Goal: Information Seeking & Learning: Learn about a topic

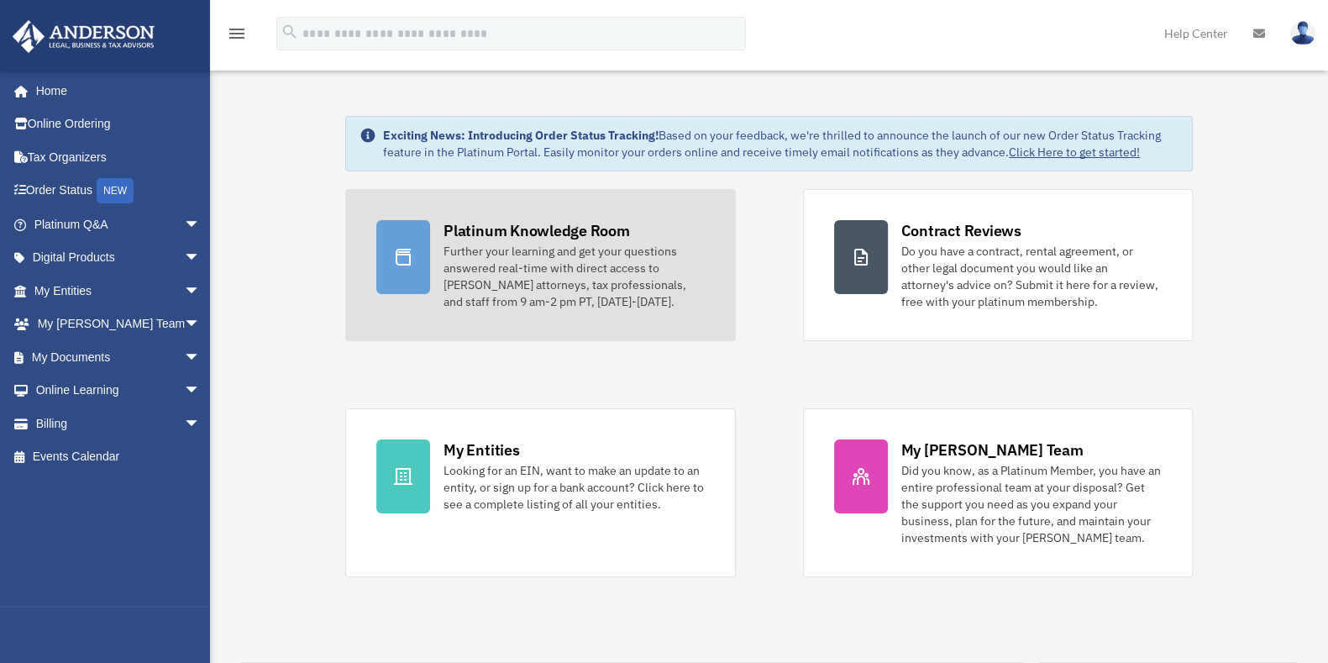
click at [525, 245] on div "Further your learning and get your questions answered real-time with direct acc…" at bounding box center [573, 276] width 260 height 67
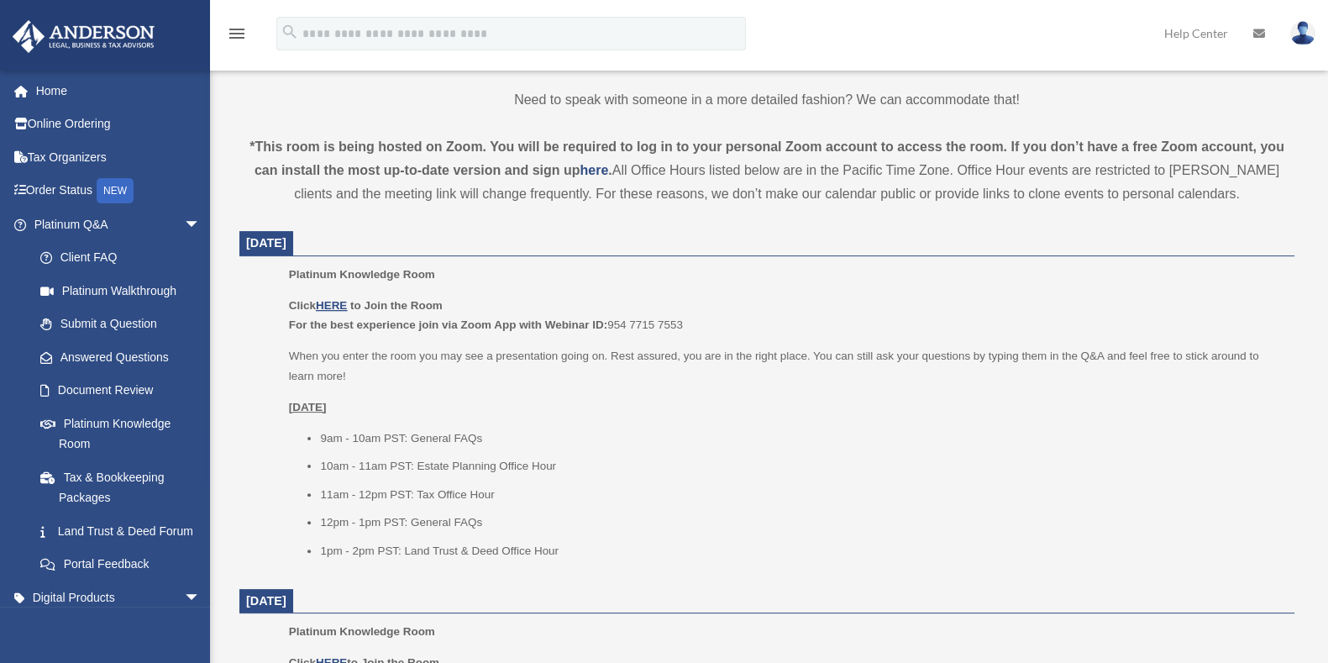
scroll to position [525, 0]
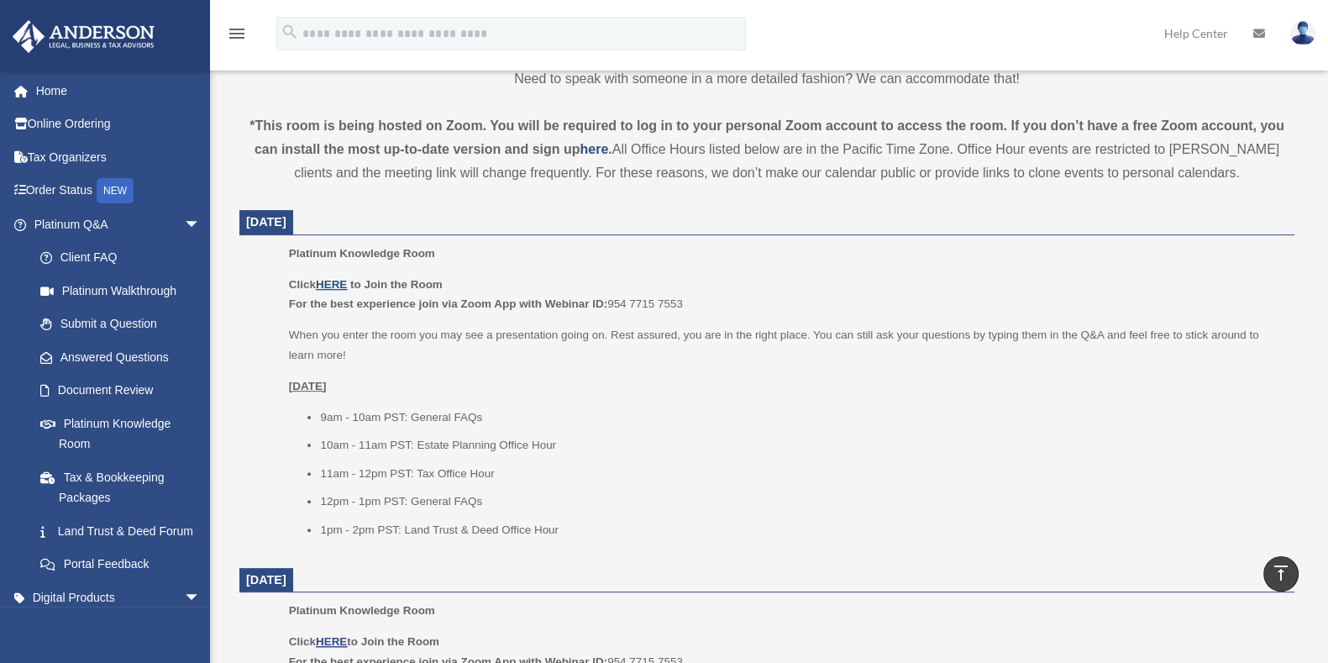
click at [340, 278] on u "HERE" at bounding box center [331, 284] width 31 height 13
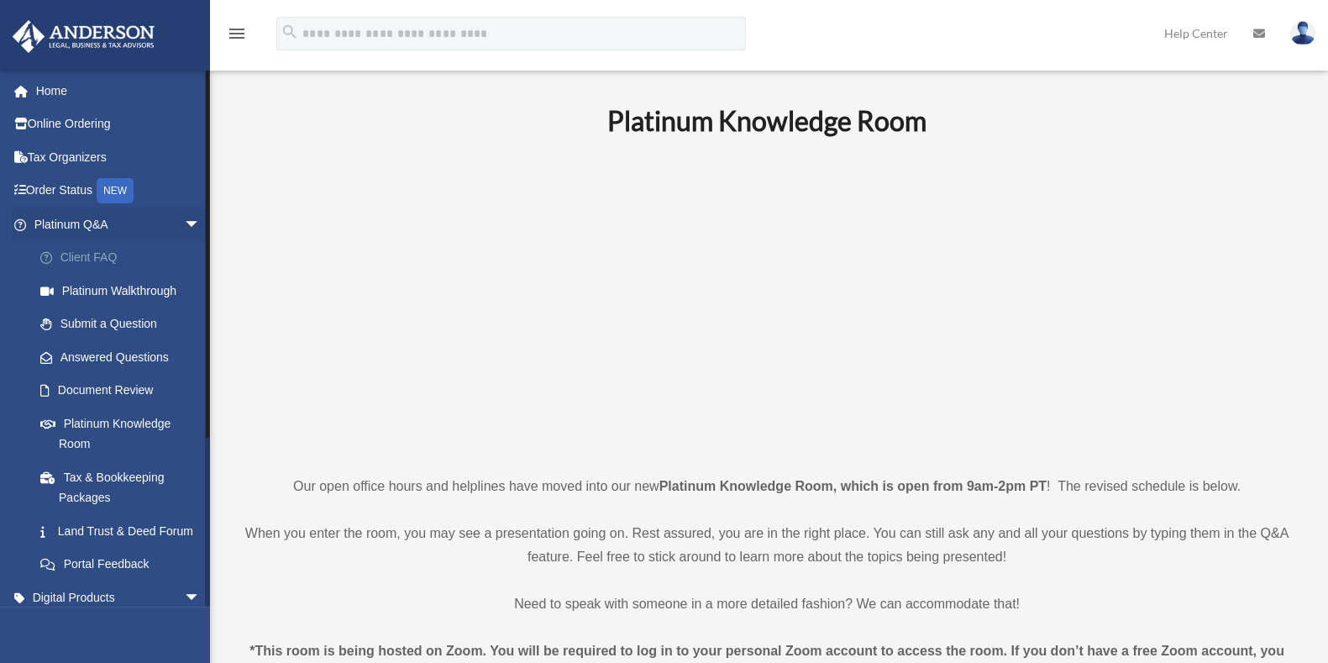
click at [118, 264] on link "Client FAQ" at bounding box center [125, 258] width 202 height 34
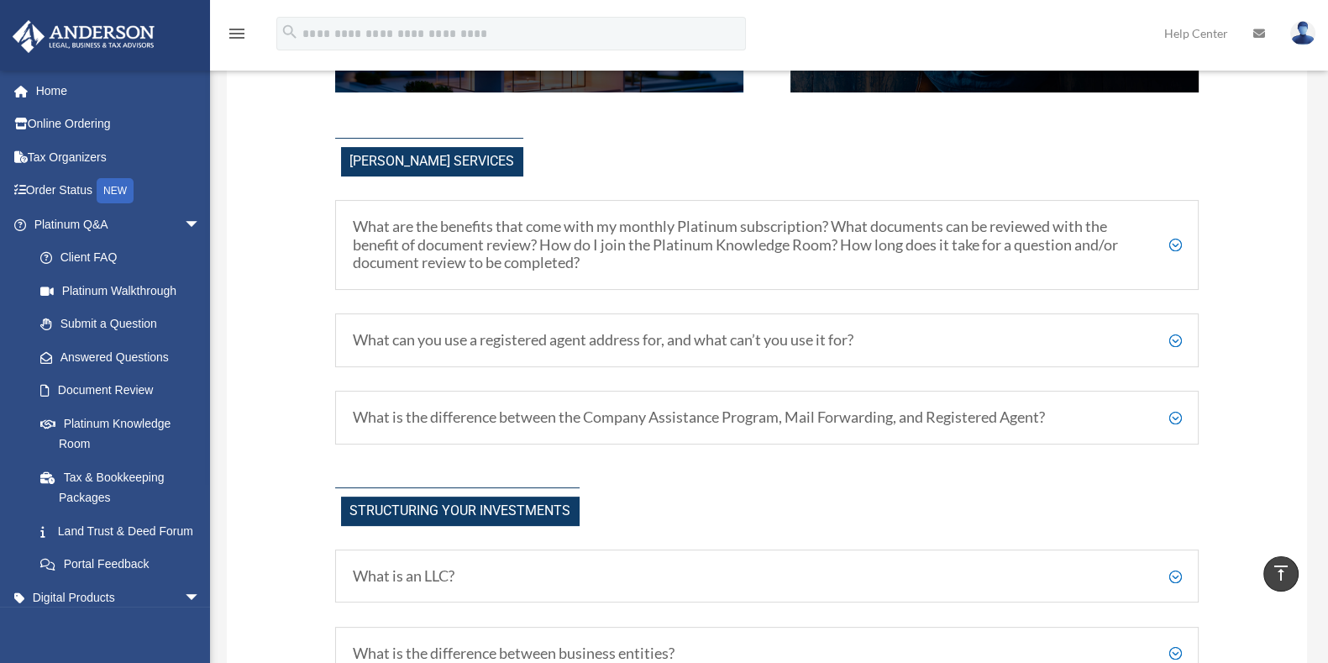
scroll to position [104, 0]
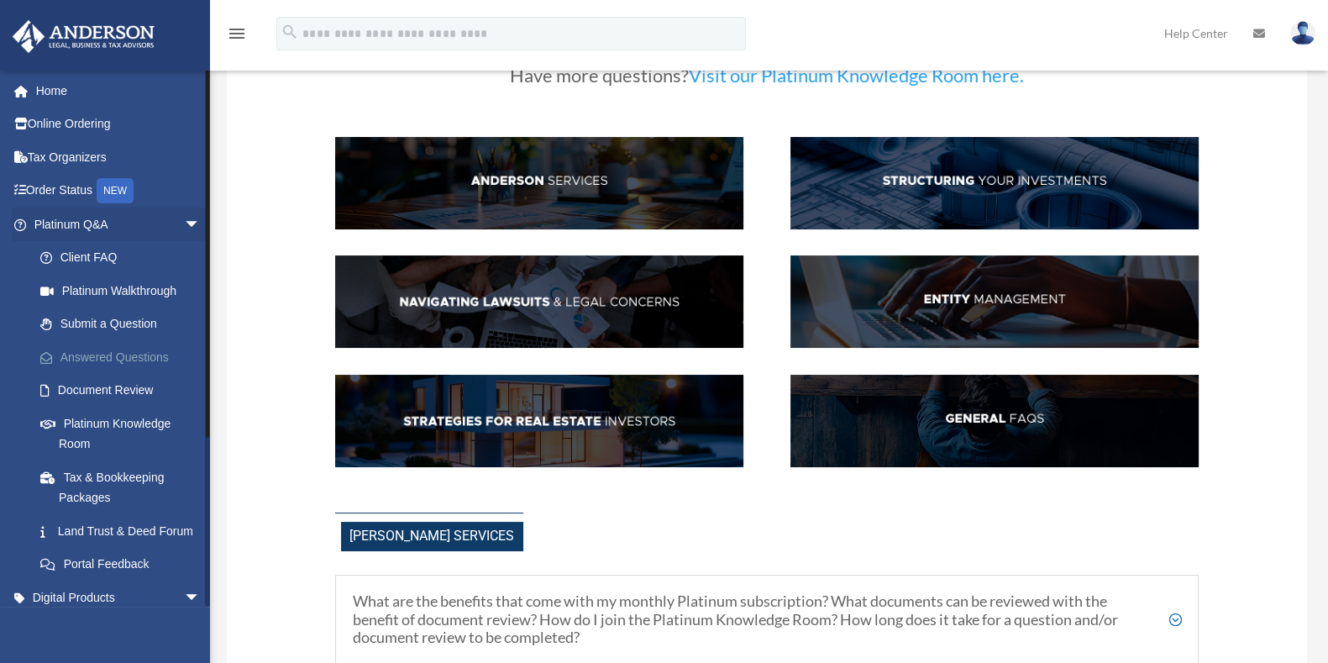
click at [118, 352] on link "Answered Questions" at bounding box center [125, 357] width 202 height 34
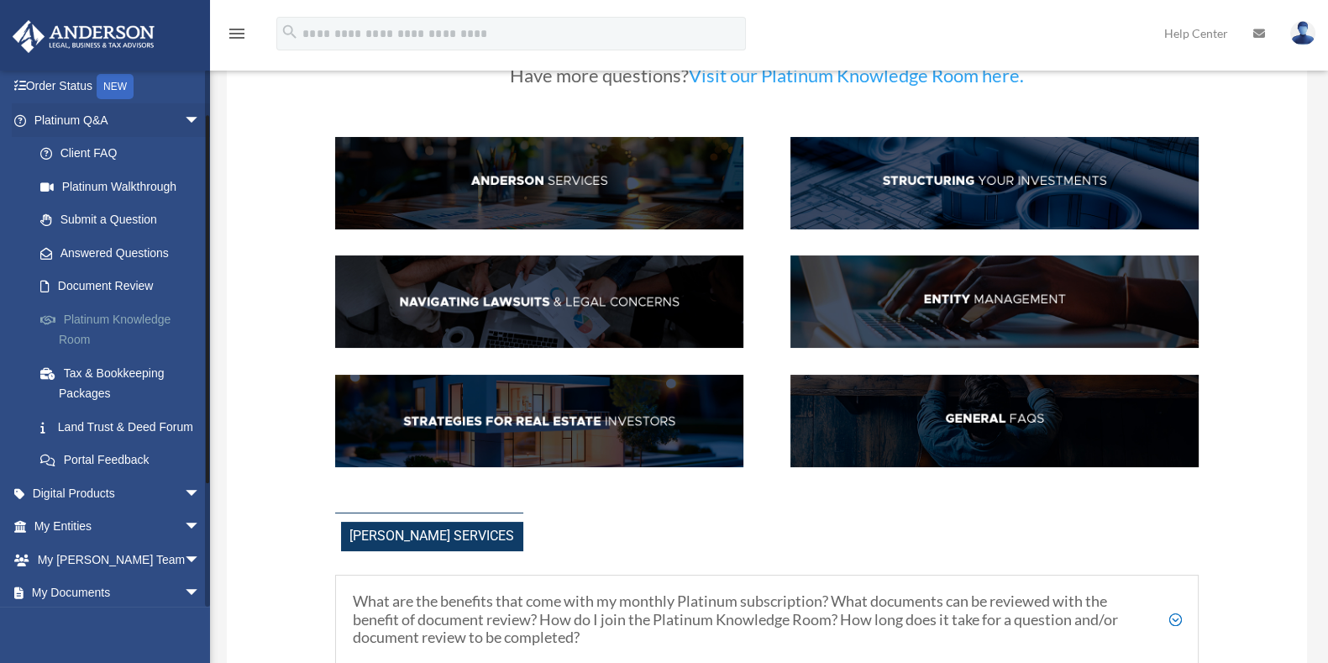
scroll to position [0, 0]
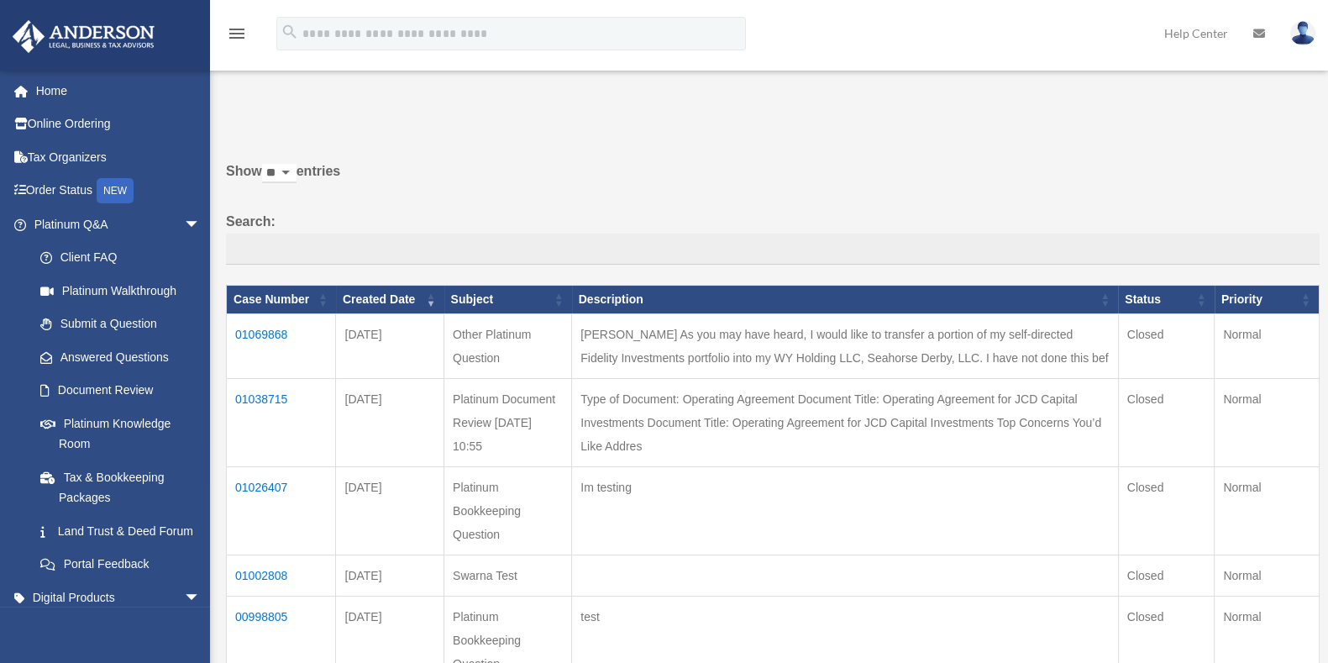
click at [1306, 29] on img at bounding box center [1302, 33] width 25 height 24
click at [36, 95] on link "Home" at bounding box center [119, 91] width 214 height 34
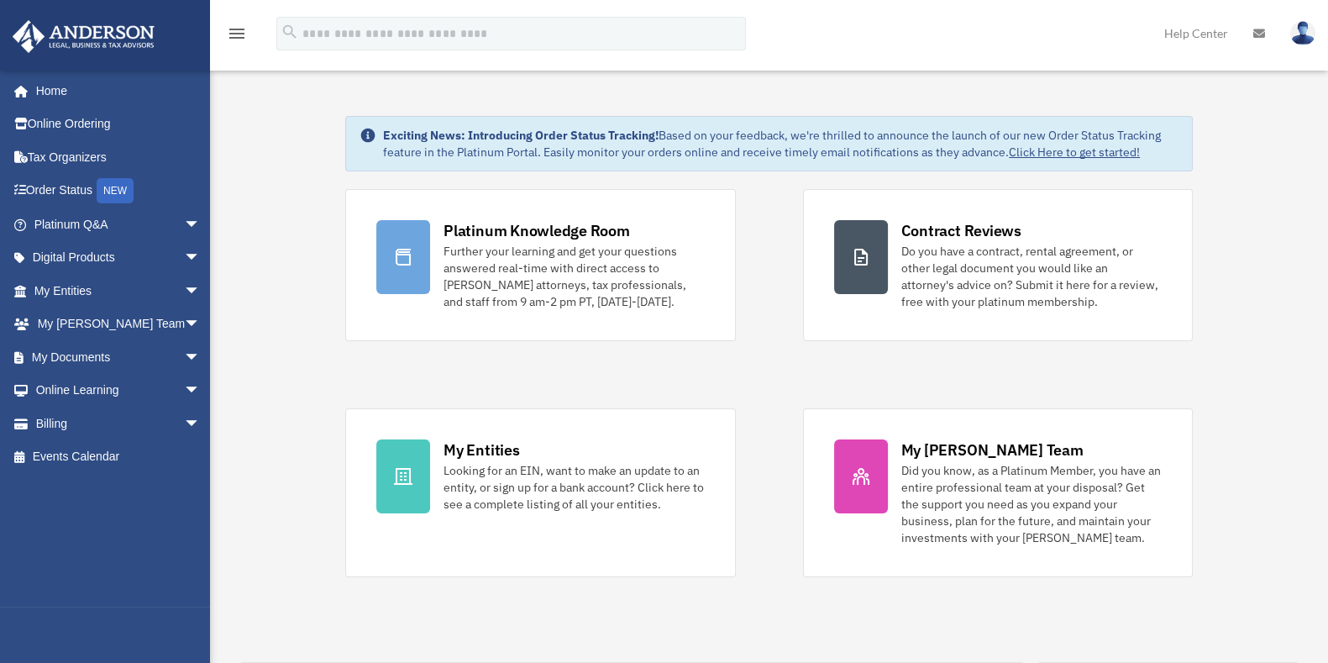
click at [1257, 28] on icon at bounding box center [1259, 34] width 12 height 12
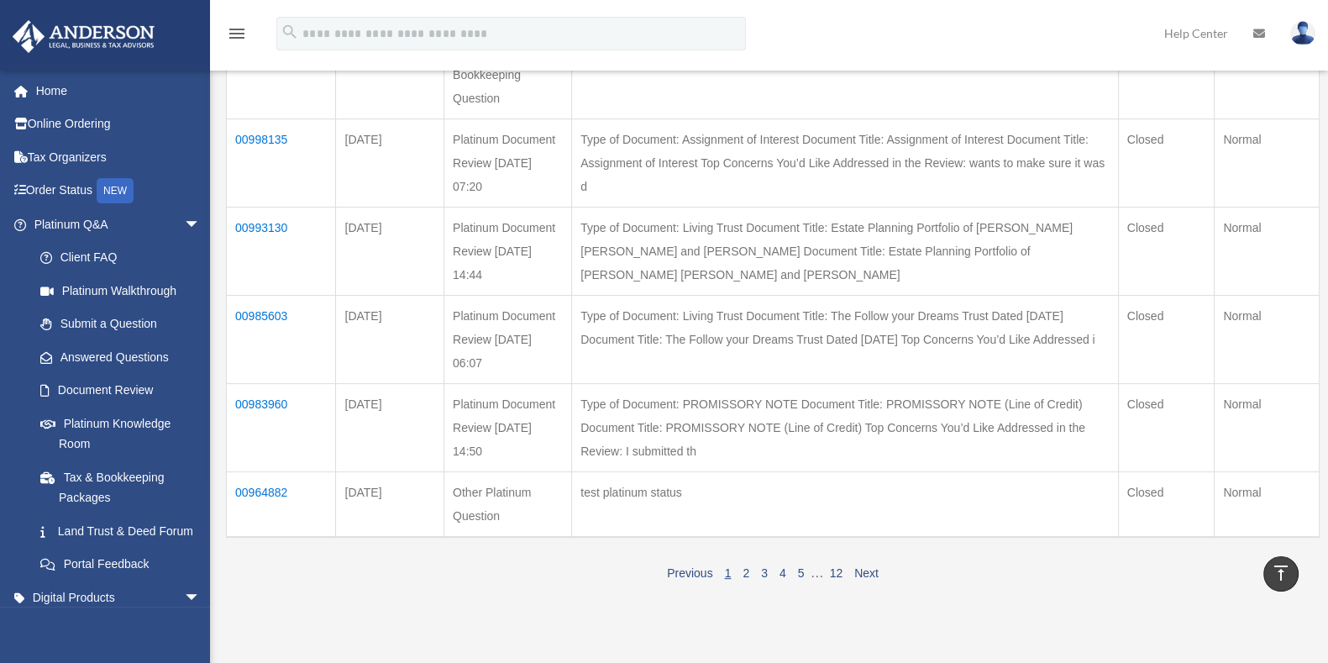
scroll to position [104, 0]
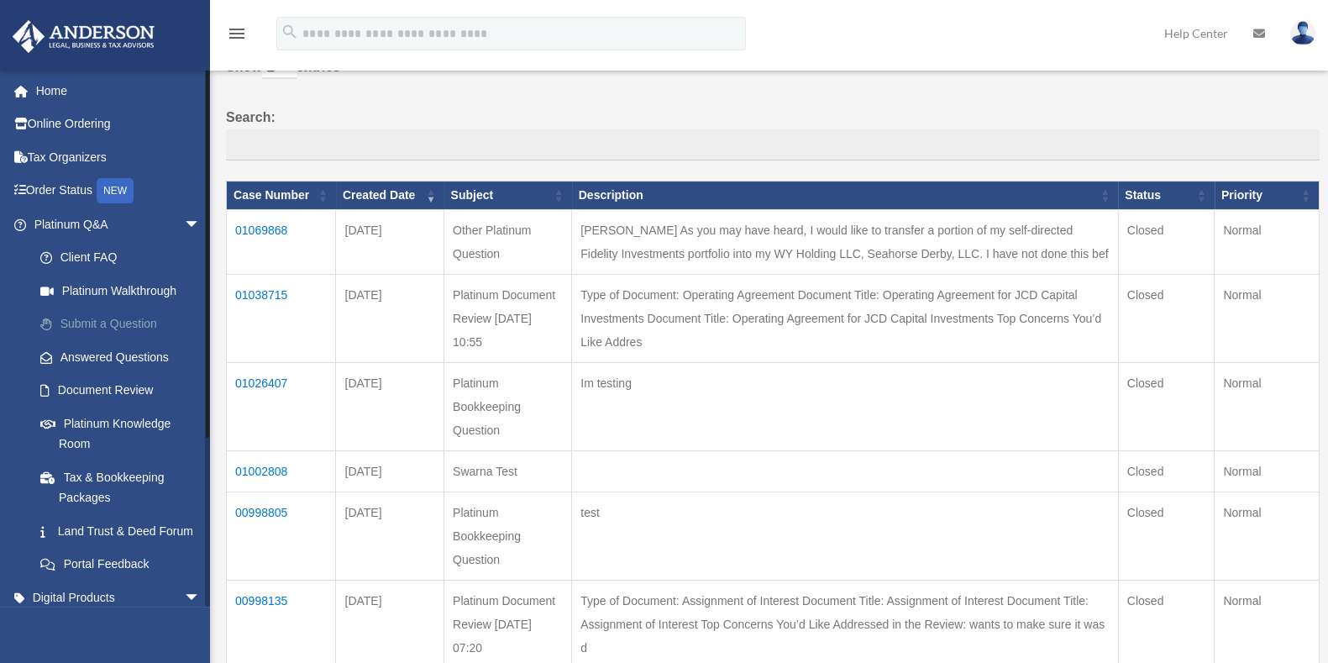
click at [114, 327] on link "Submit a Question" at bounding box center [125, 324] width 202 height 34
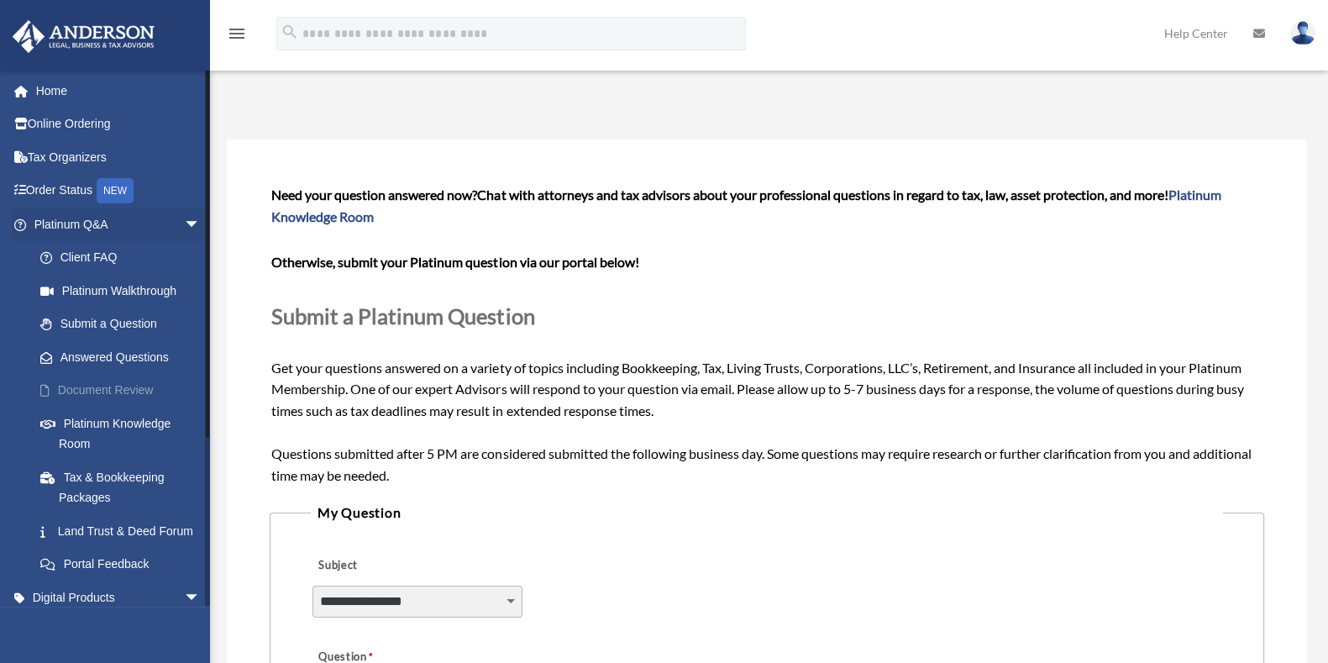
click at [114, 375] on link "Document Review" at bounding box center [125, 391] width 202 height 34
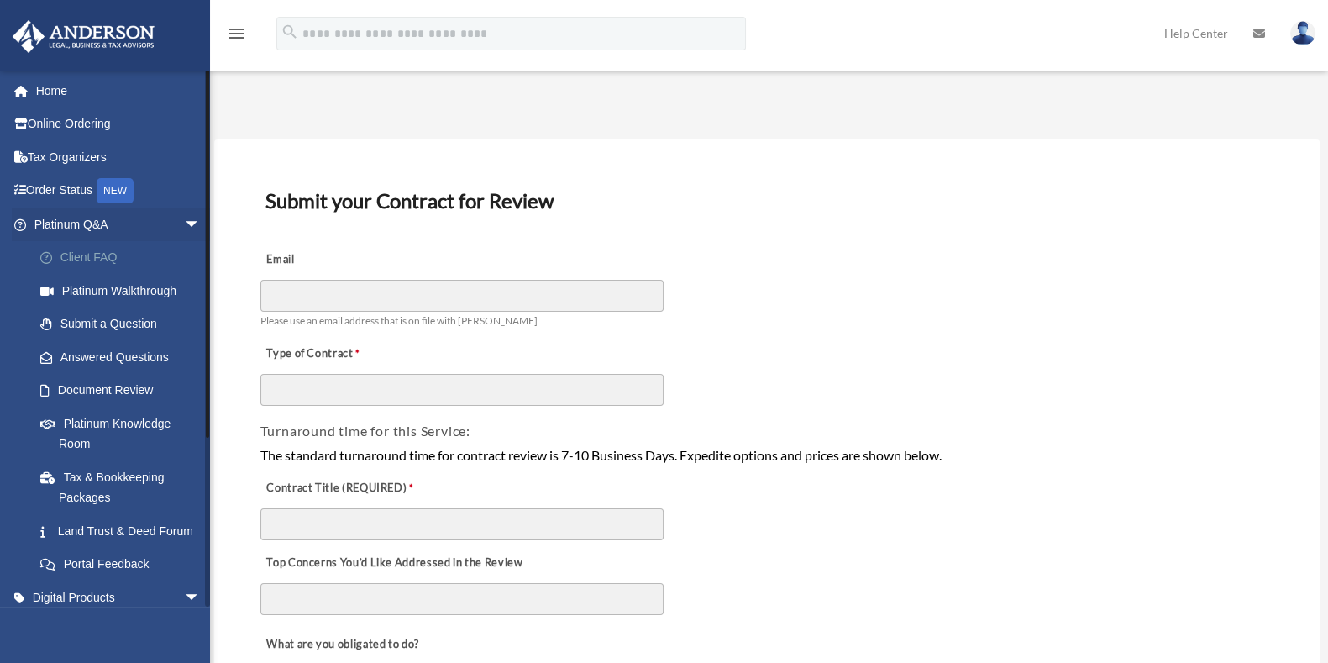
click at [107, 254] on link "Client FAQ" at bounding box center [125, 258] width 202 height 34
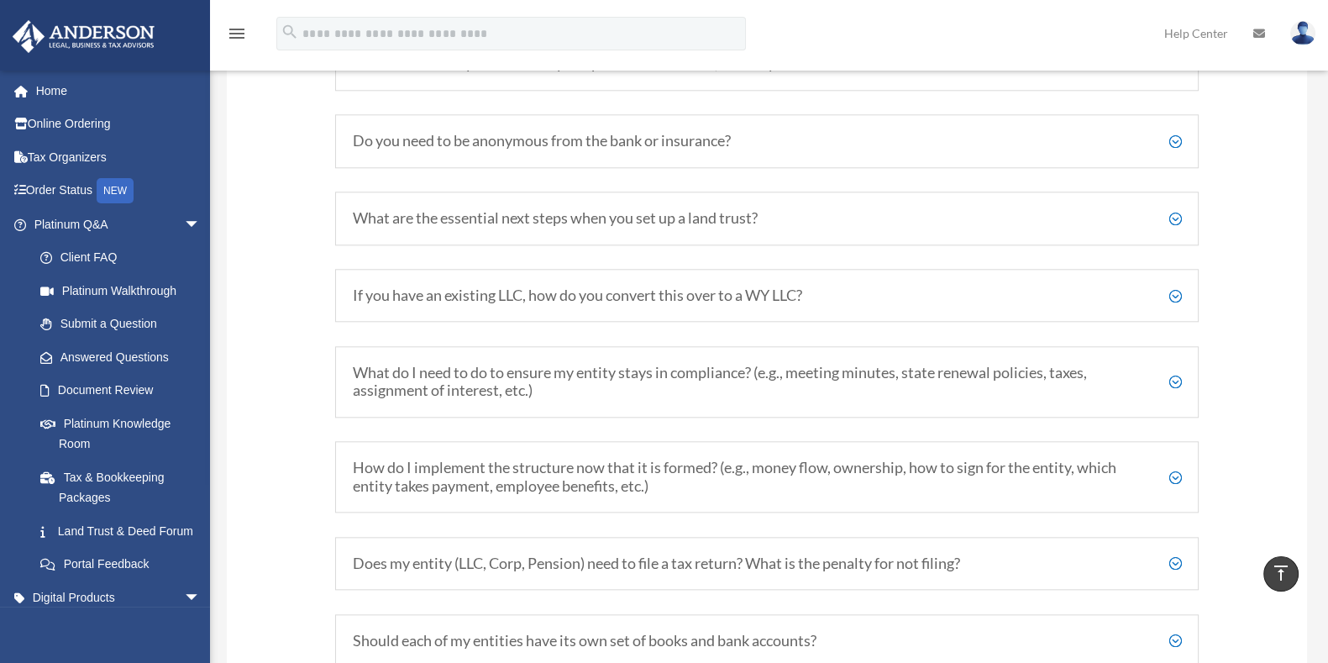
scroll to position [2414, 0]
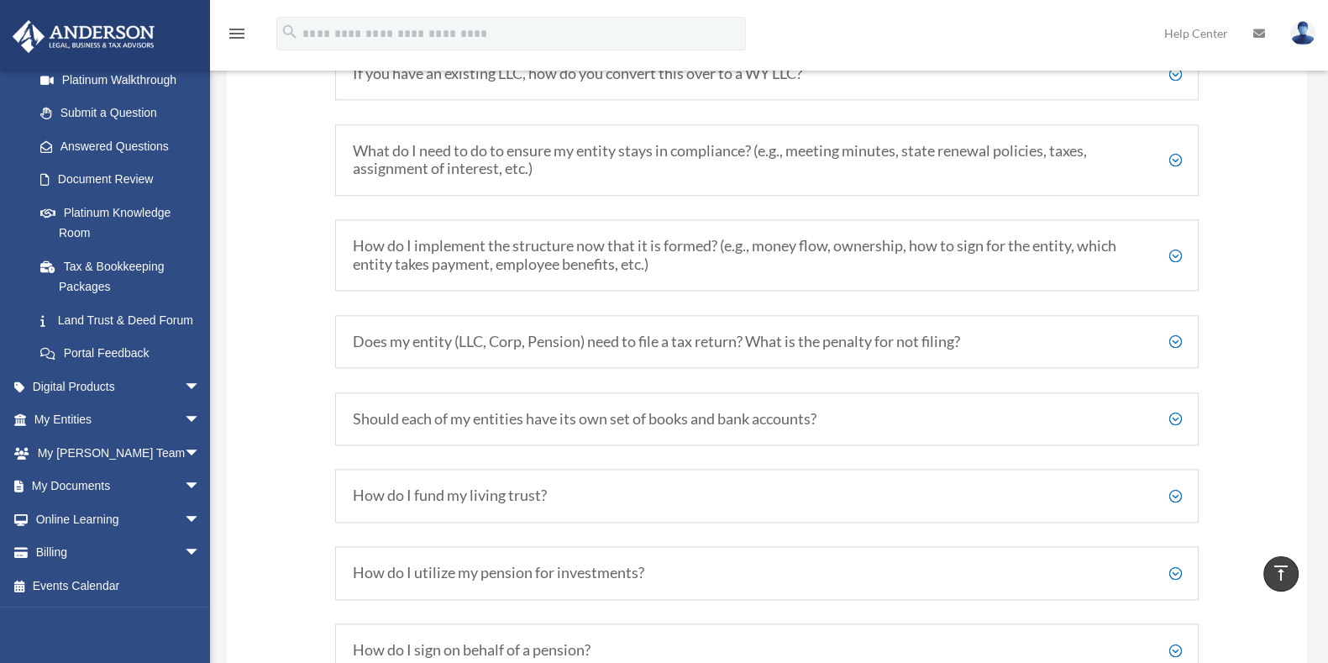
scroll to position [372, 0]
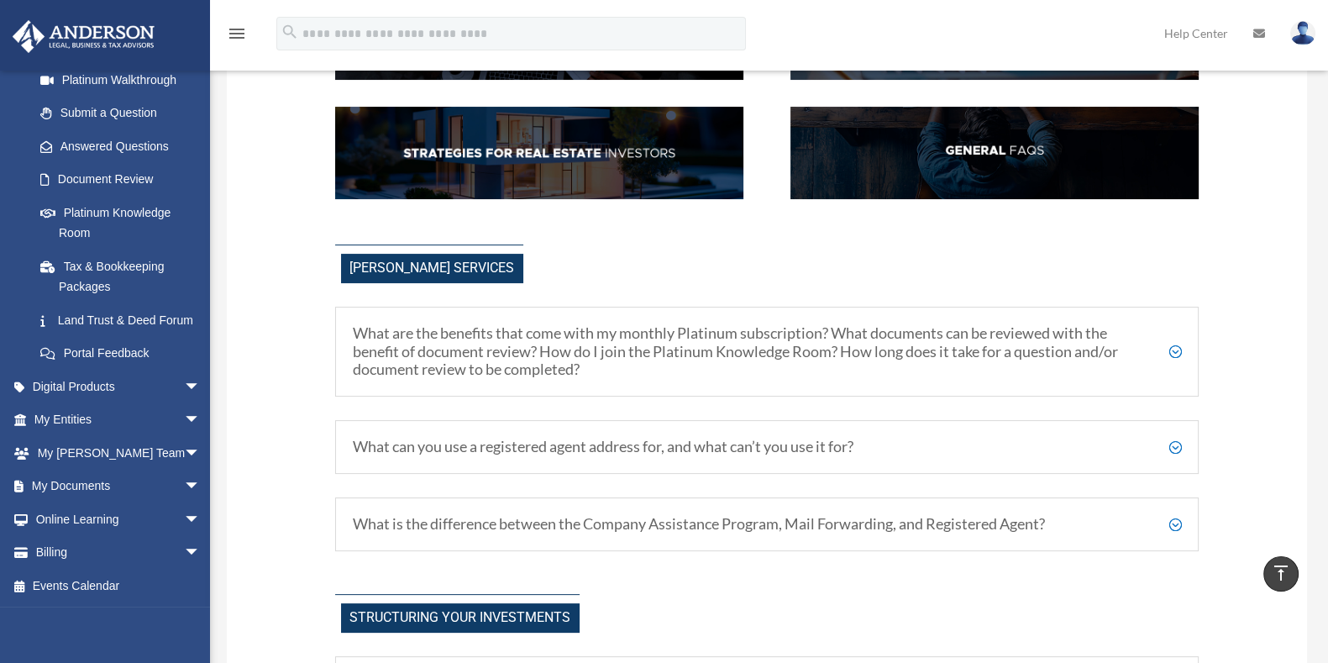
click at [1167, 348] on h5 "What are the benefits that come with my monthly Platinum subscription? What doc…" at bounding box center [767, 351] width 829 height 55
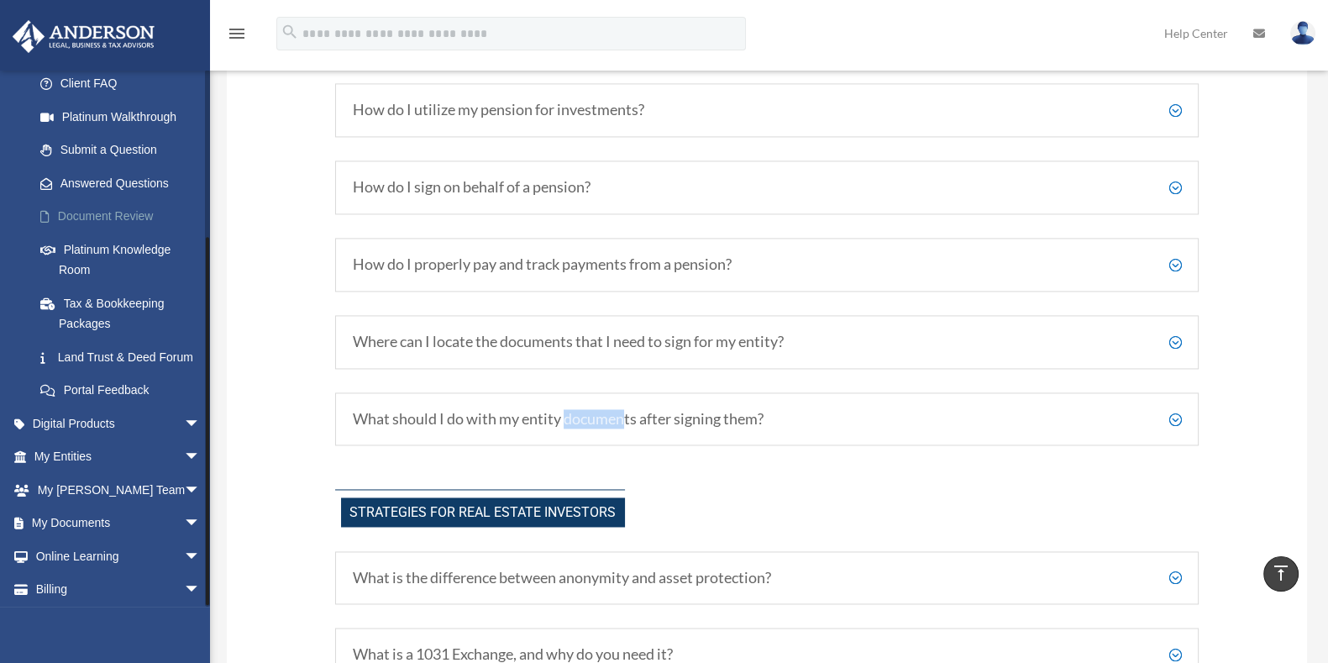
scroll to position [20, 0]
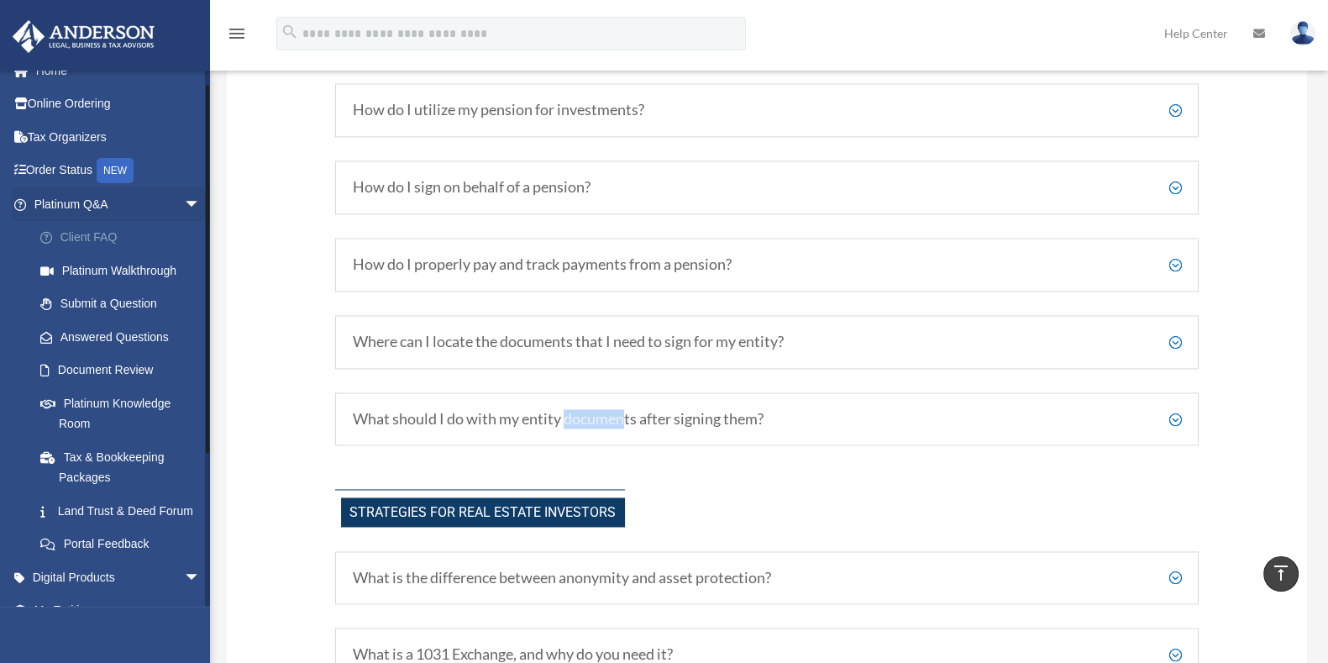
click at [101, 241] on link "Client FAQ" at bounding box center [125, 238] width 202 height 34
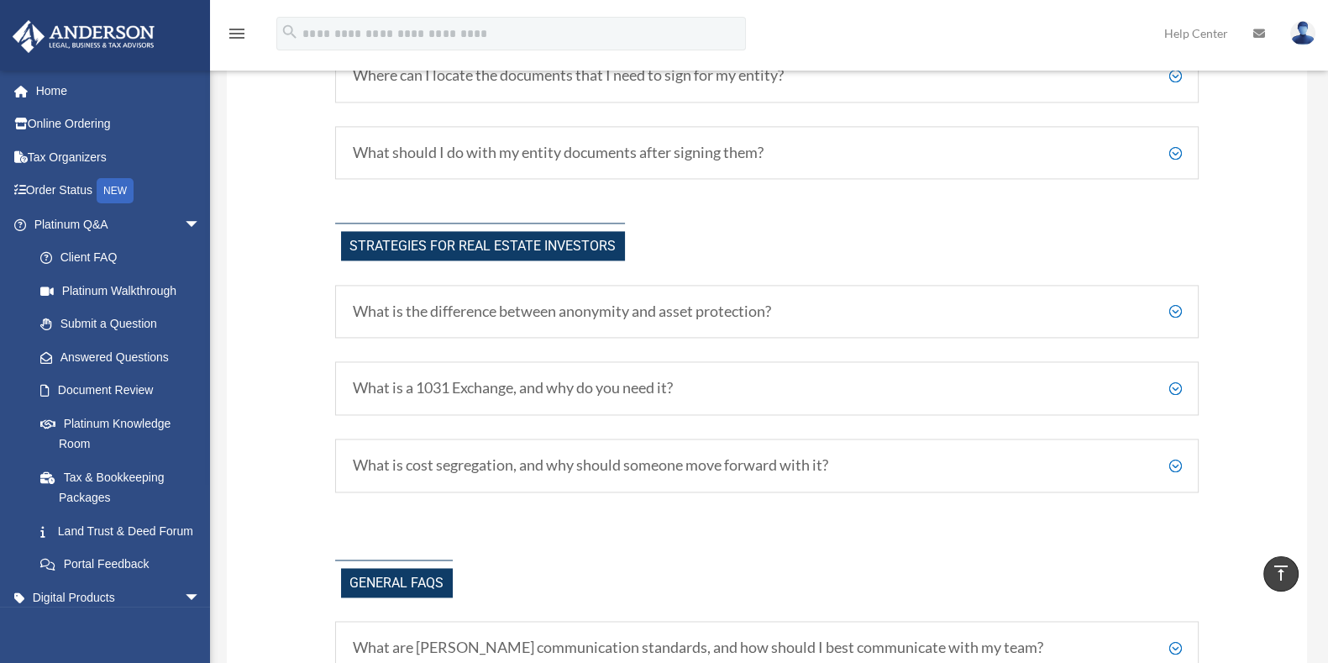
scroll to position [3142, 0]
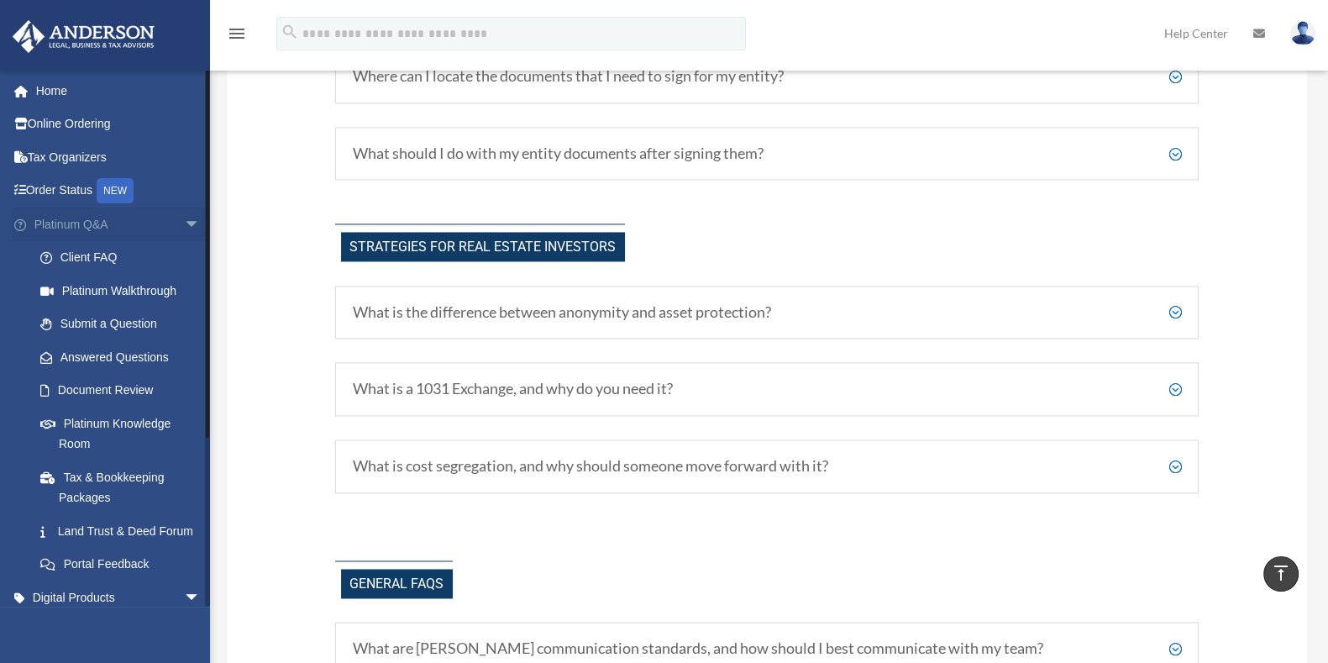
click at [104, 225] on link "Platinum Q&A arrow_drop_down" at bounding box center [119, 224] width 214 height 34
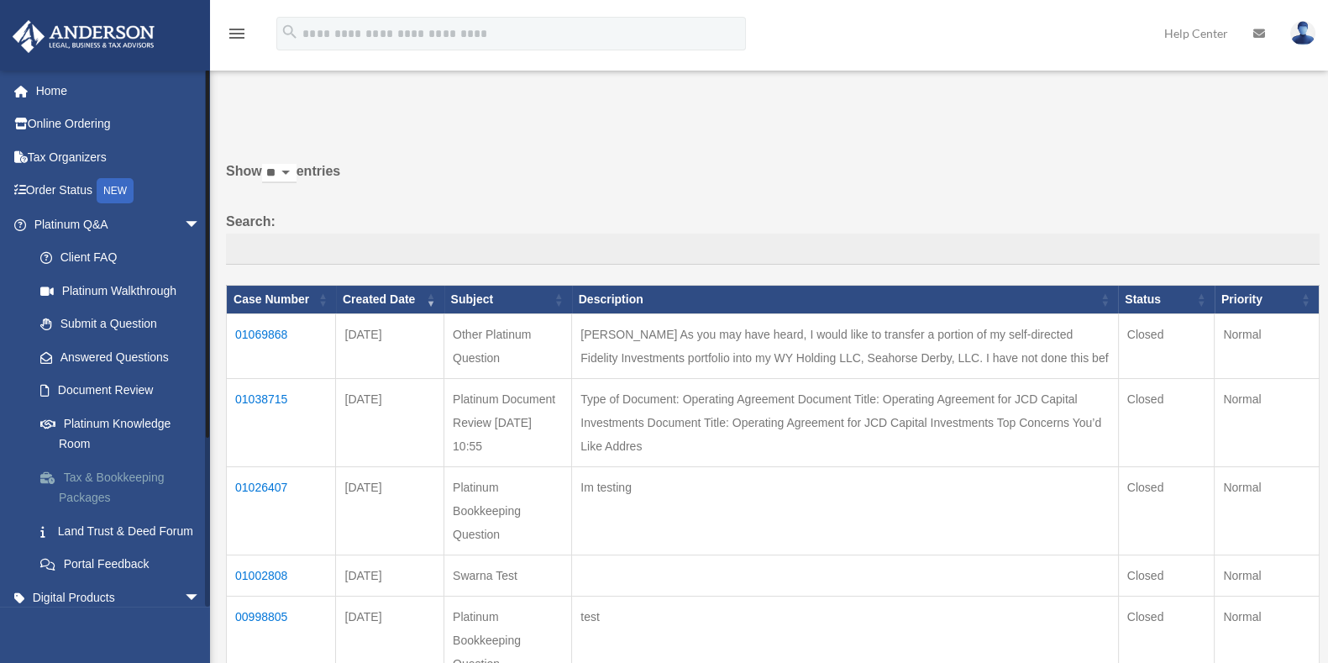
click at [71, 474] on link "Tax & Bookkeeping Packages" at bounding box center [125, 487] width 202 height 54
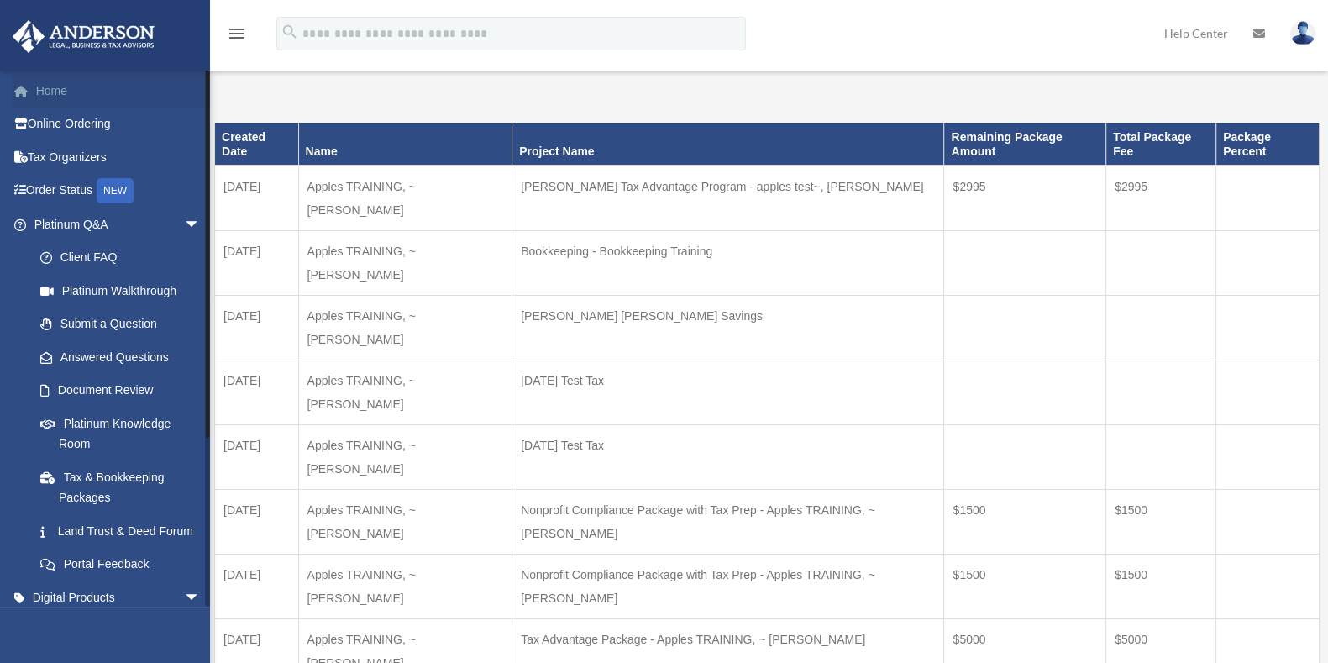
click at [71, 92] on link "Home" at bounding box center [119, 91] width 214 height 34
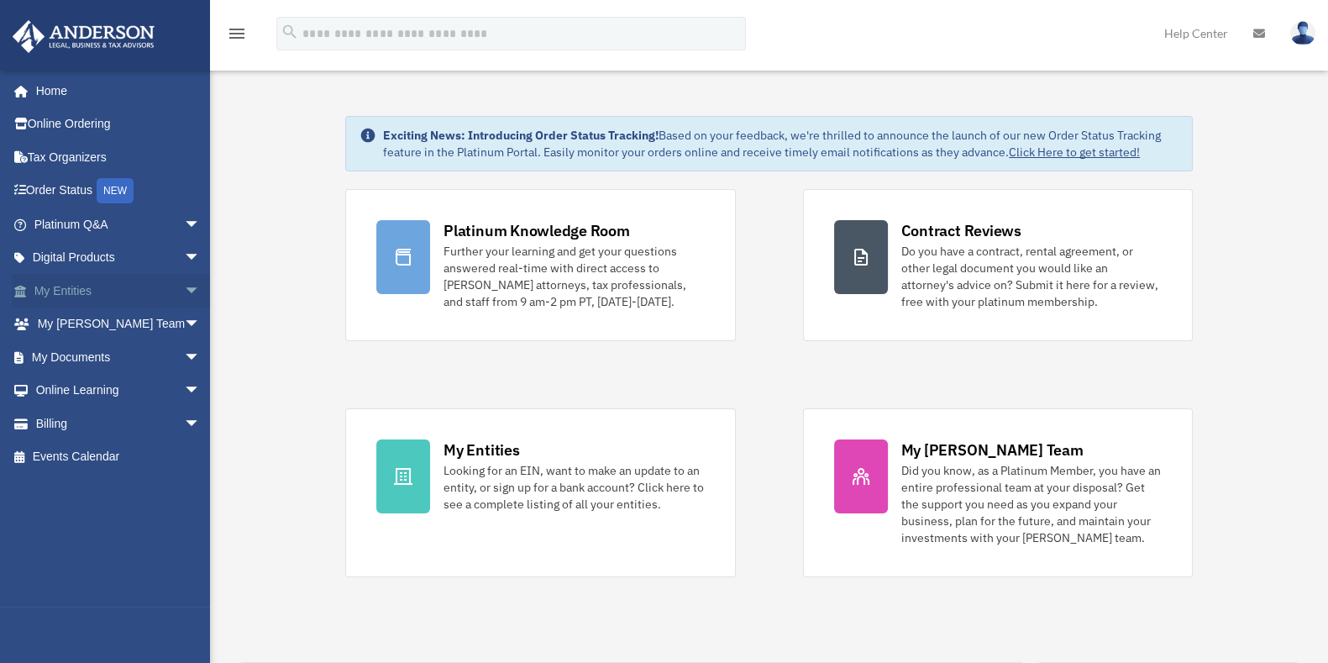
click at [184, 286] on span "arrow_drop_down" at bounding box center [201, 291] width 34 height 34
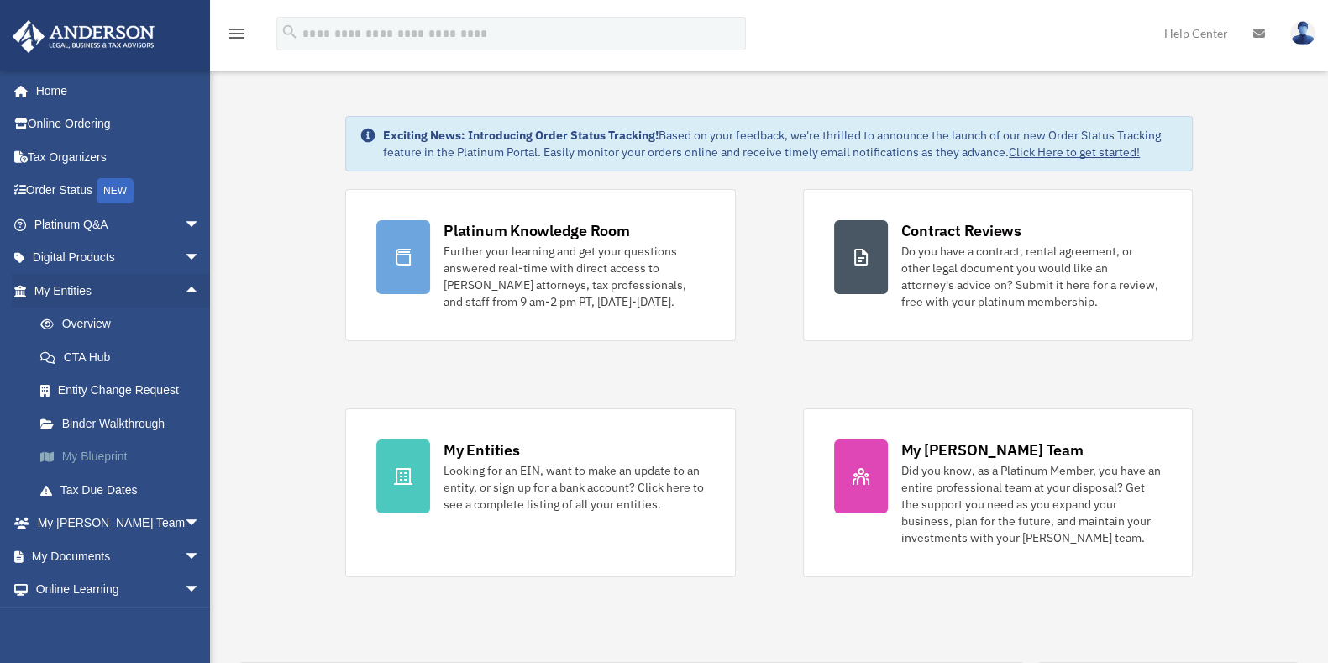
click at [96, 467] on link "My Blueprint" at bounding box center [125, 457] width 202 height 34
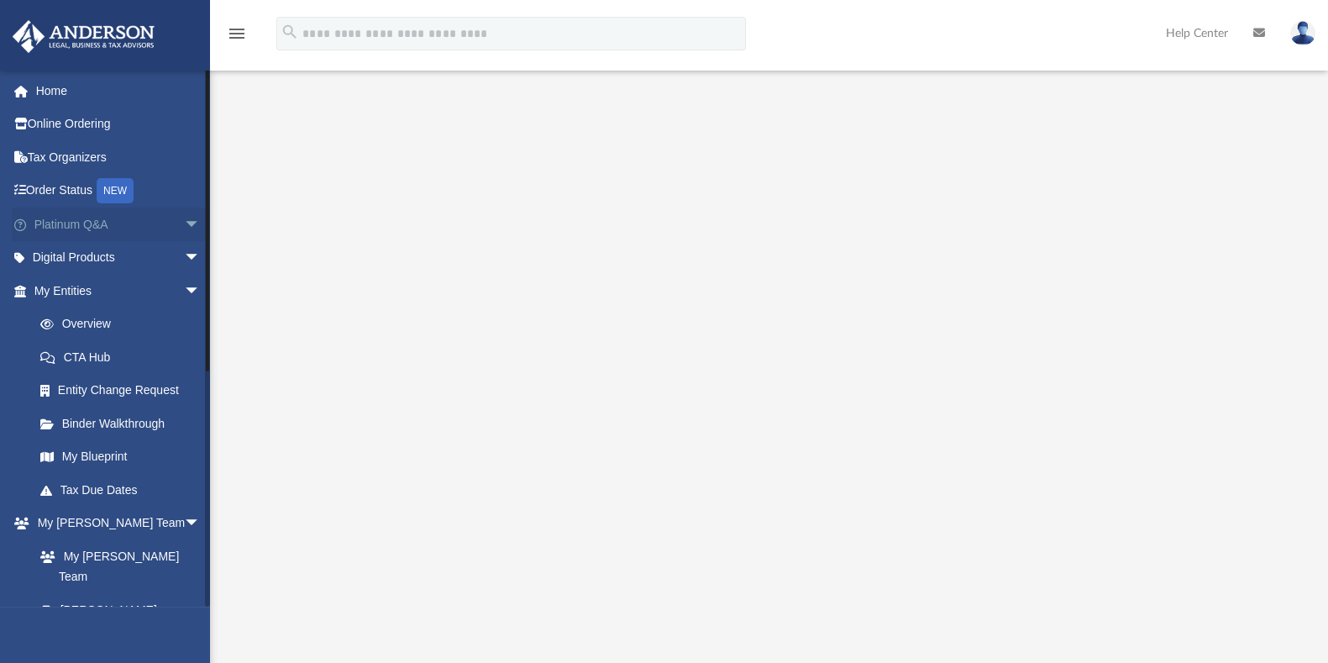
click at [184, 224] on span "arrow_drop_down" at bounding box center [201, 224] width 34 height 34
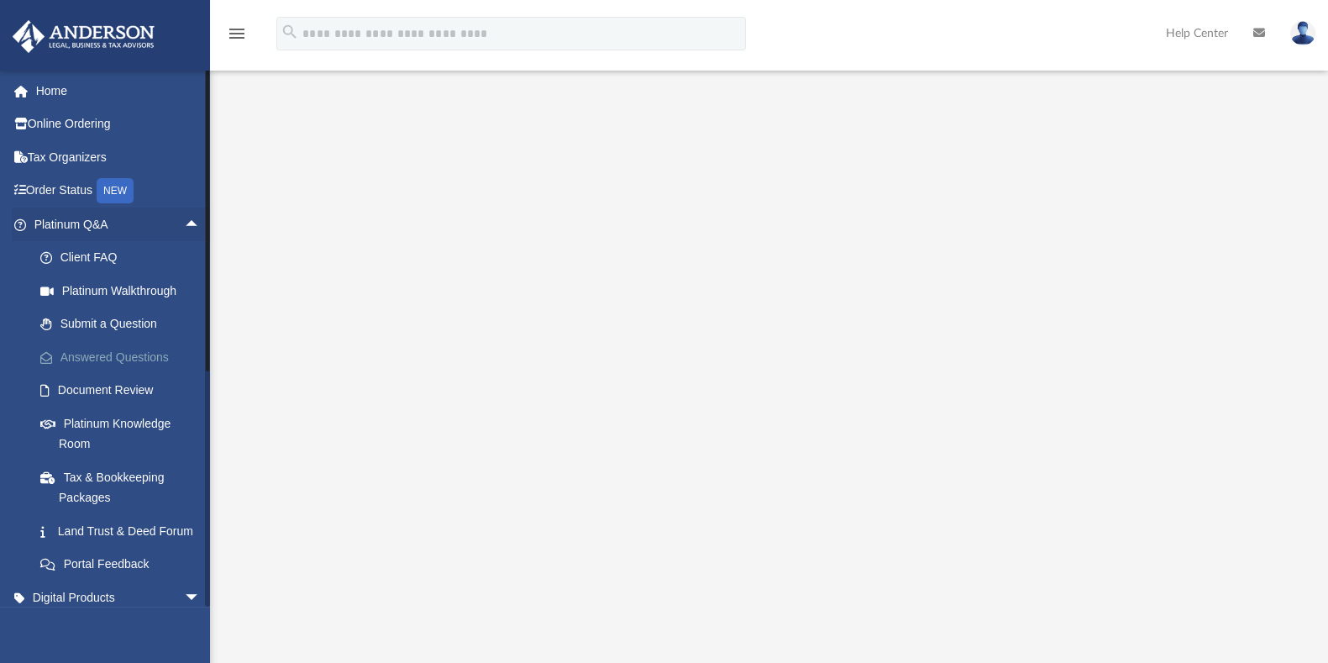
click at [113, 344] on link "Answered Questions" at bounding box center [125, 357] width 202 height 34
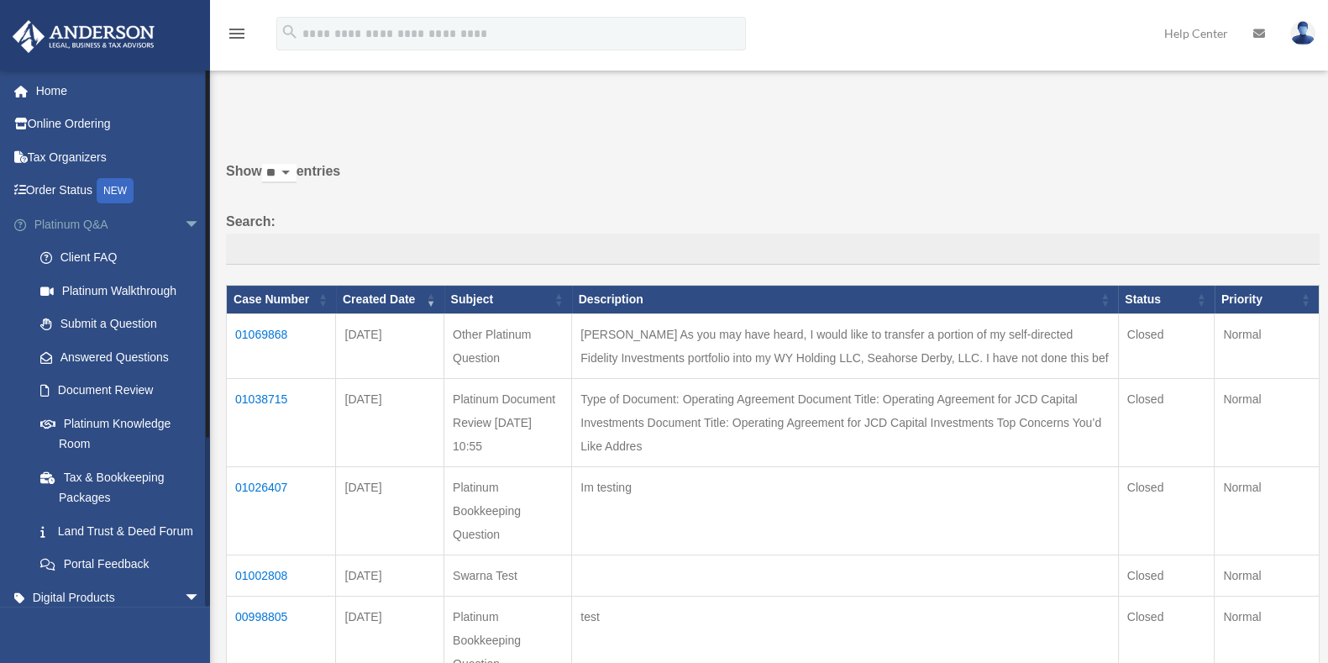
click at [186, 223] on span "arrow_drop_down" at bounding box center [201, 224] width 34 height 34
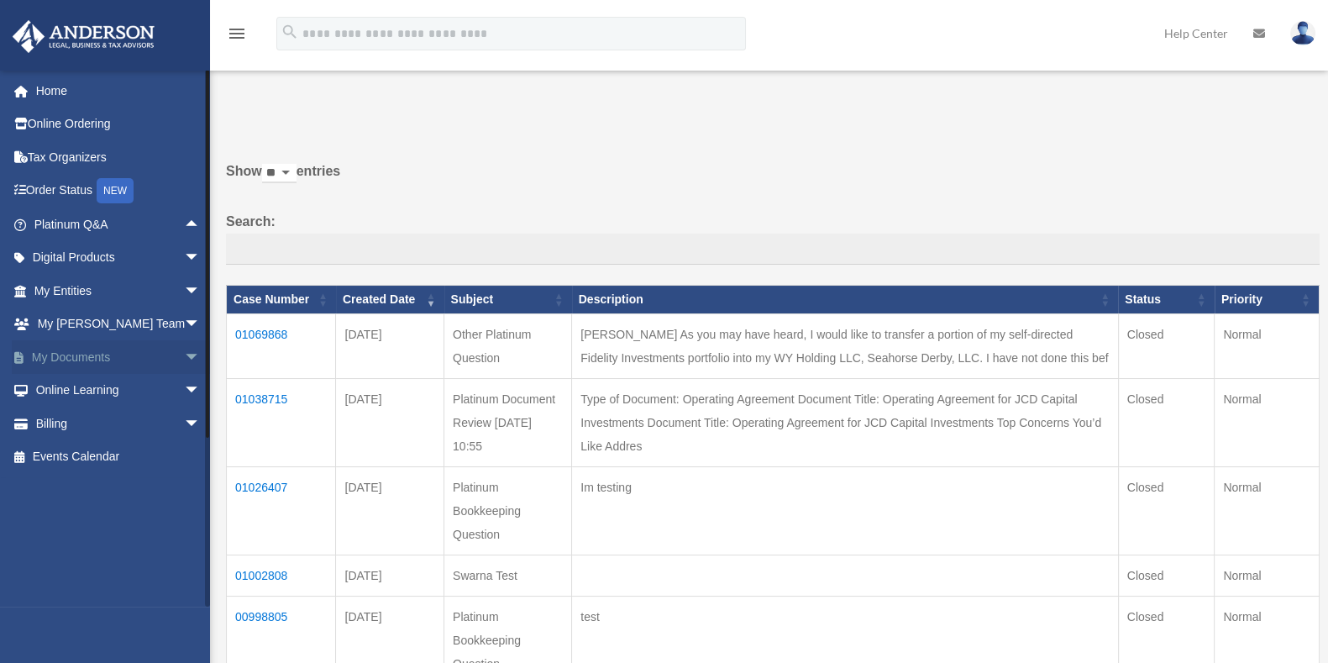
click at [184, 354] on span "arrow_drop_down" at bounding box center [201, 357] width 34 height 34
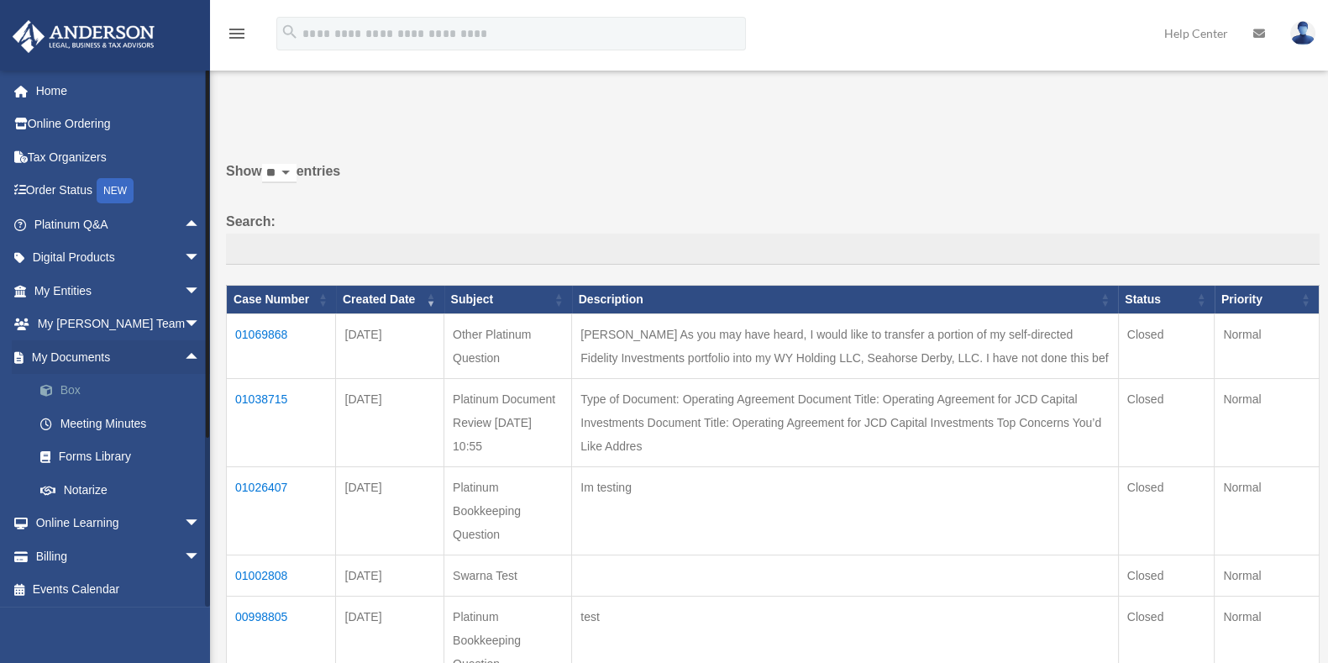
click at [109, 392] on link "Box" at bounding box center [125, 391] width 202 height 34
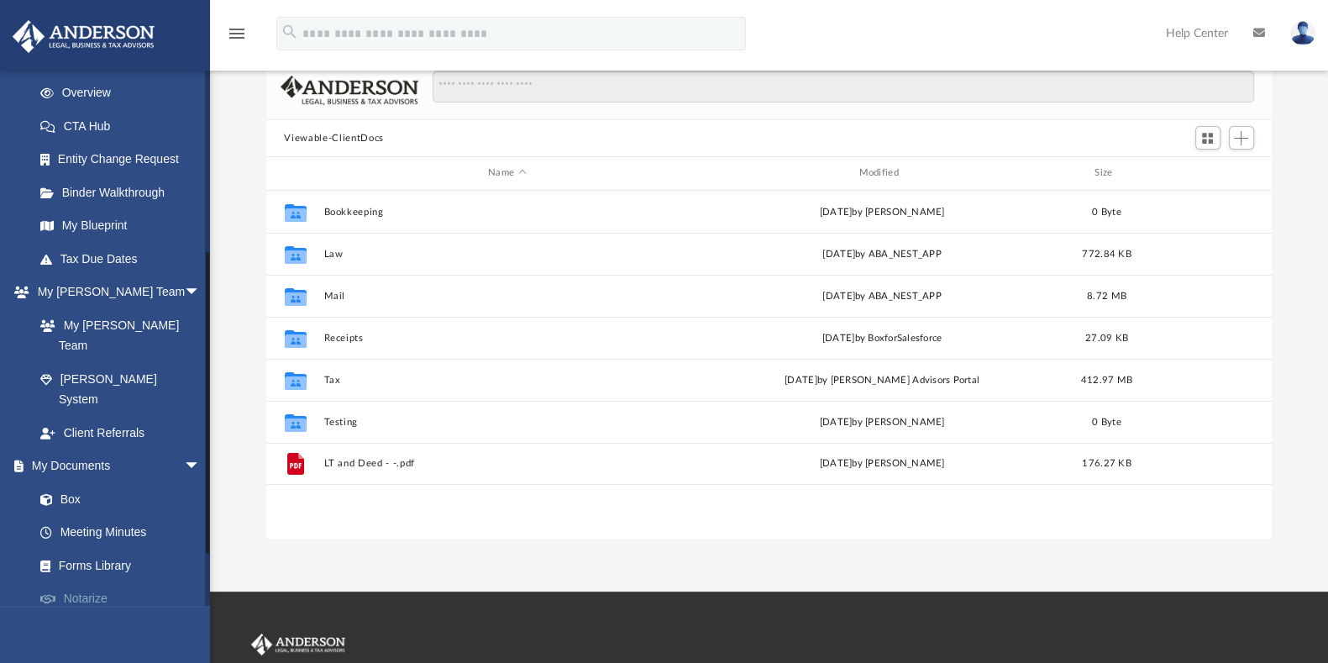
scroll to position [315, 0]
